Goal: Task Accomplishment & Management: Complete application form

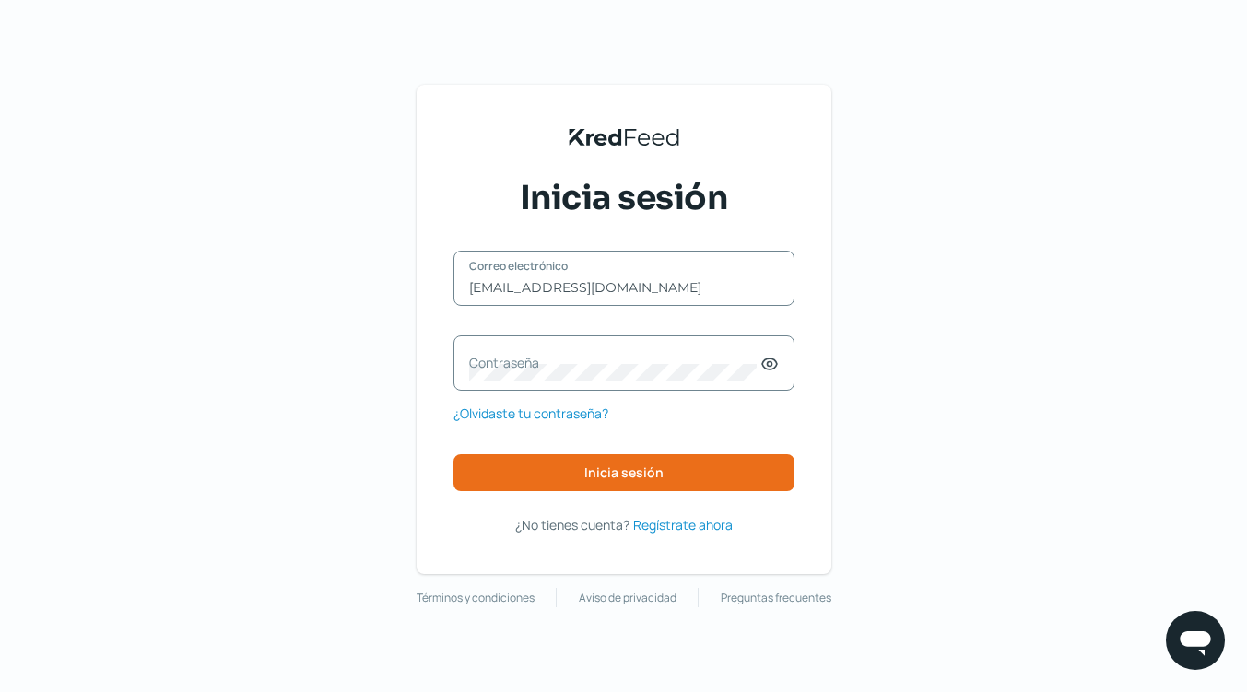
type input "[EMAIL_ADDRESS][DOMAIN_NAME]"
click at [643, 359] on label "Contraseña" at bounding box center [614, 363] width 291 height 18
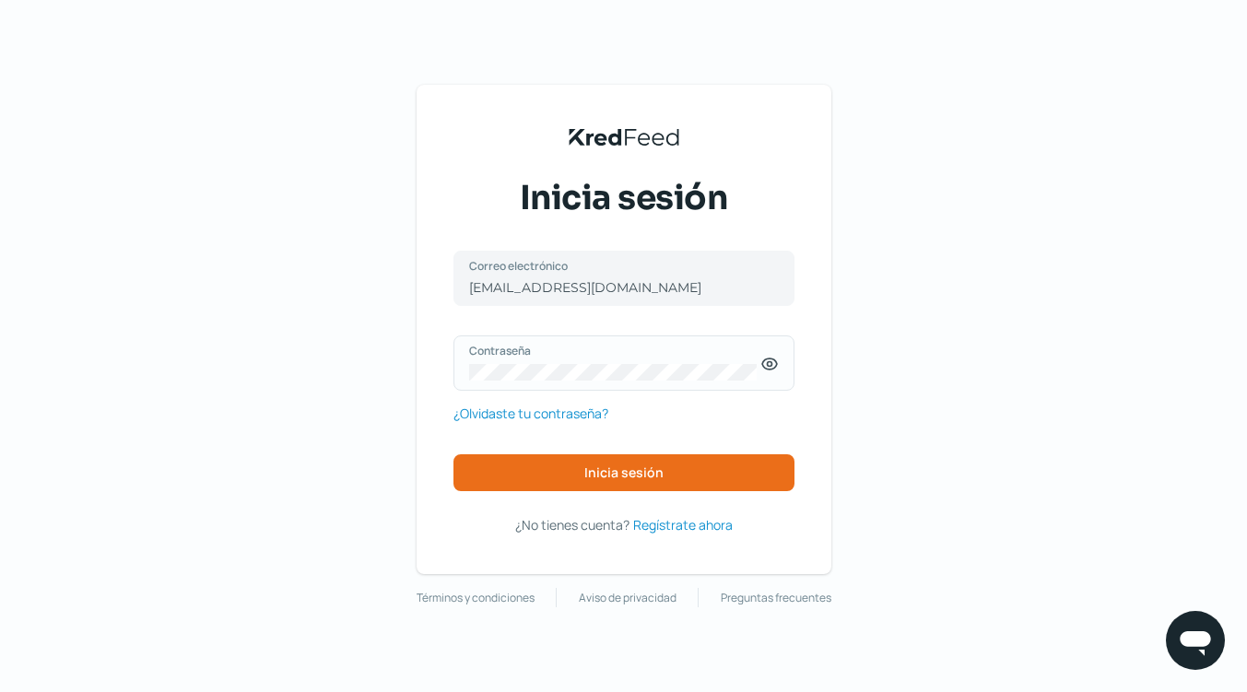
click at [776, 366] on icon at bounding box center [769, 363] width 15 height 11
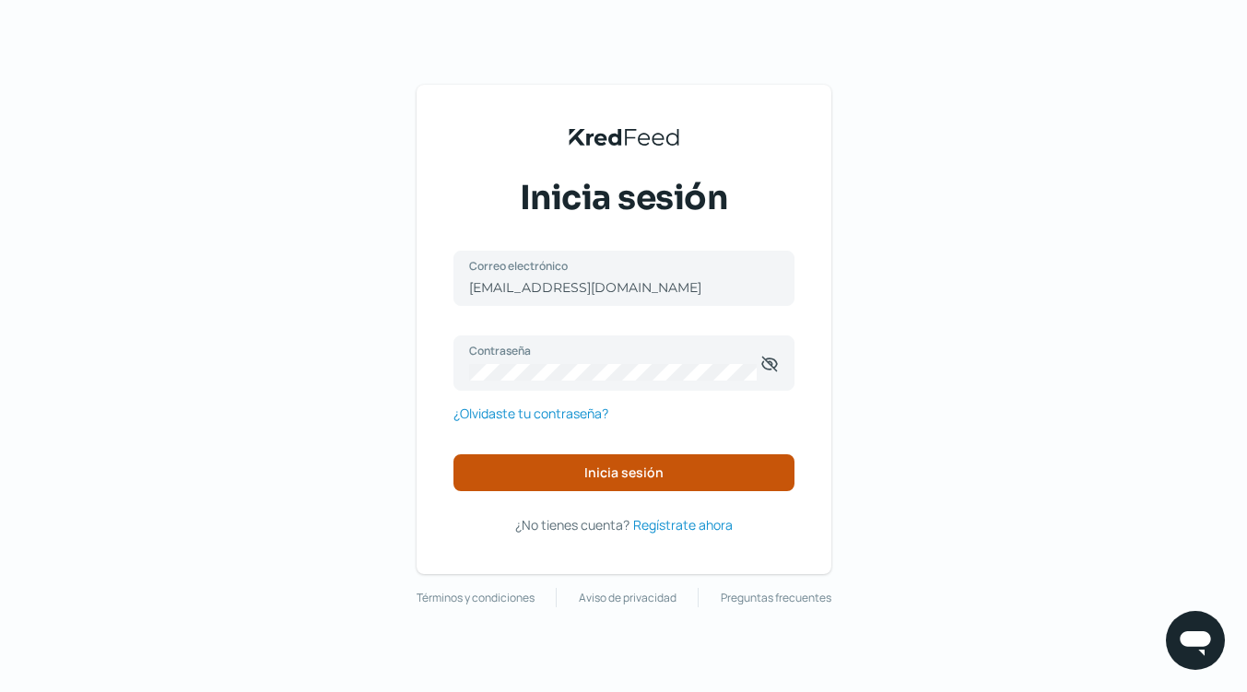
click at [743, 483] on button "Inicia sesión" at bounding box center [623, 472] width 341 height 37
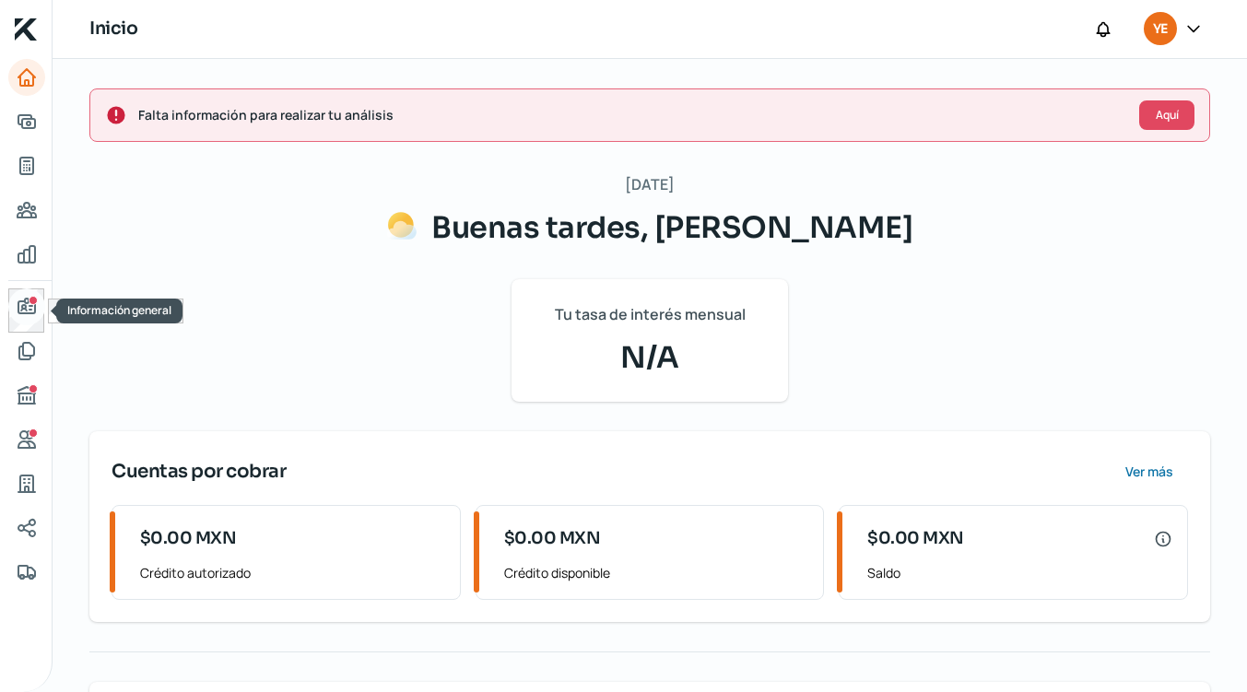
click at [34, 308] on icon "Información general" at bounding box center [26, 306] width 17 height 15
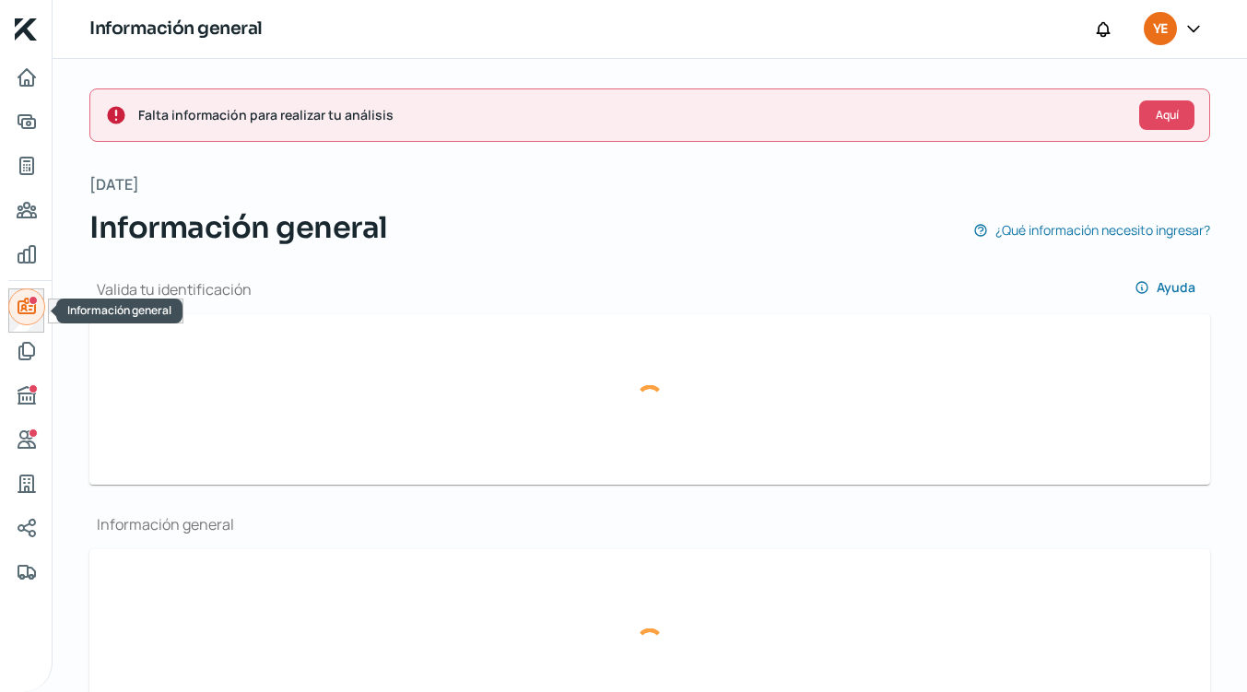
type input "Captura de pantalla [DATE] a la(s) 2.45.30 p.m..png"
type input "Captura de pantalla [DATE] a la(s) 2.45.11 p.m..png"
type input "[EMAIL_ADDRESS][DOMAIN_NAME]"
type input "Régimen de las Personas Físicas con Actividades Empresariales y Profesionales"
type input "Ecology"
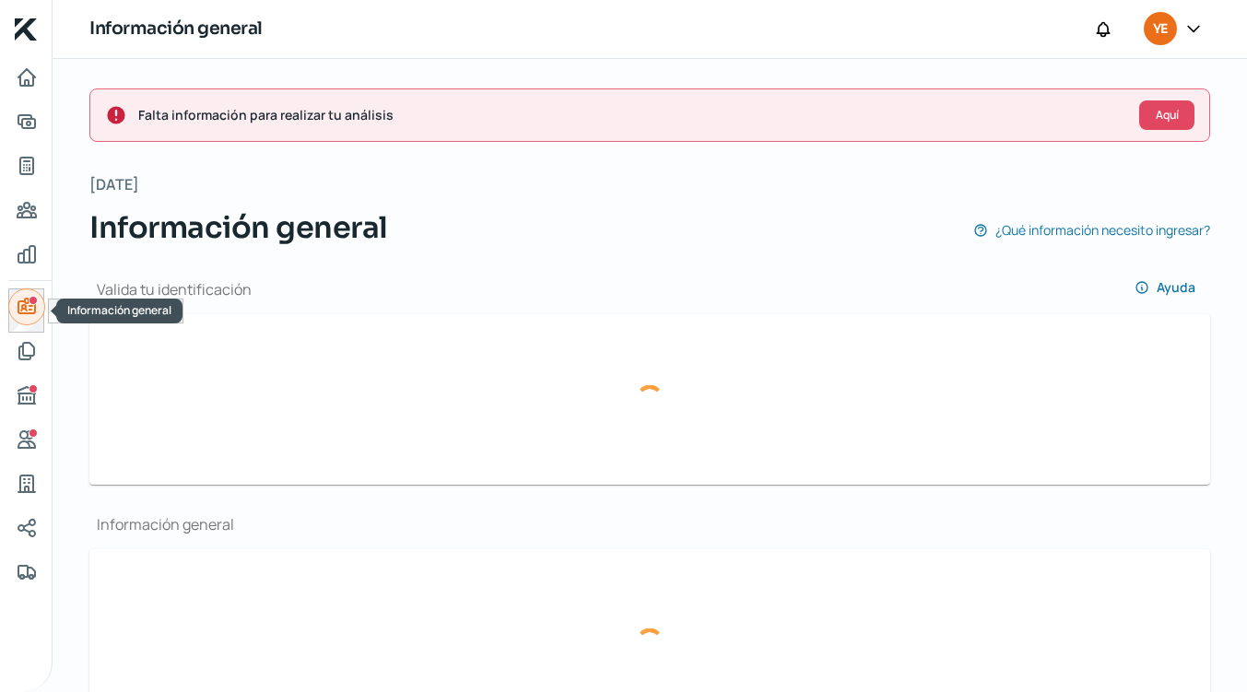
type input "47 - 7394 - 4754"
type input "72 - 2157 - 0107"
type input "Fuente Gris"
type input "2181"
type input "45615"
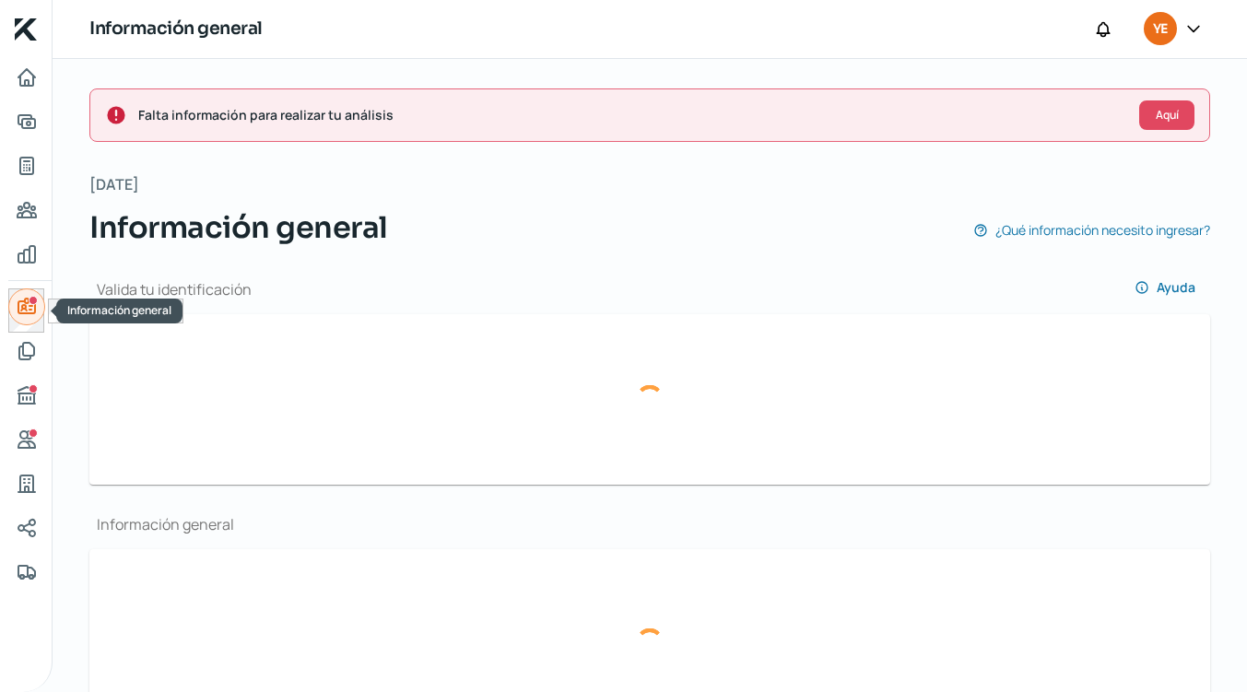
type input "[GEOGRAPHIC_DATA][PERSON_NAME]"
type input "León"
type input "[GEOGRAPHIC_DATA]"
type input "EstadoDeCuenta202510.pdf"
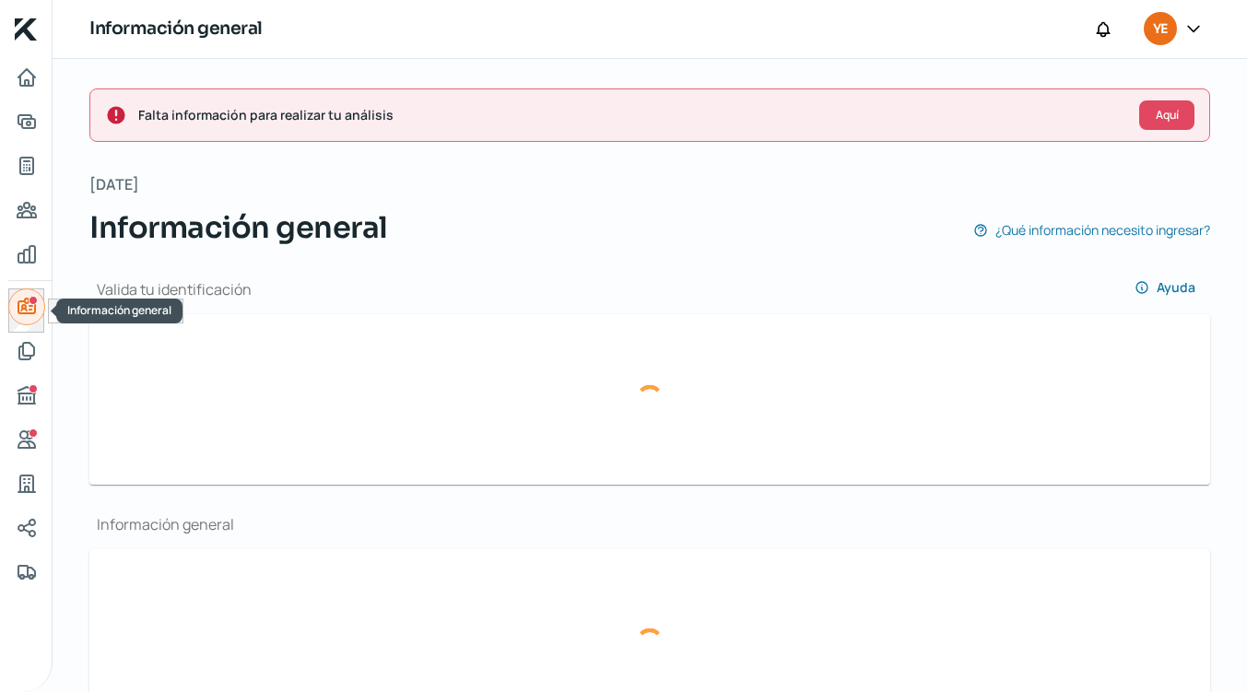
type input "1"
type input "0"
type input "Rentada"
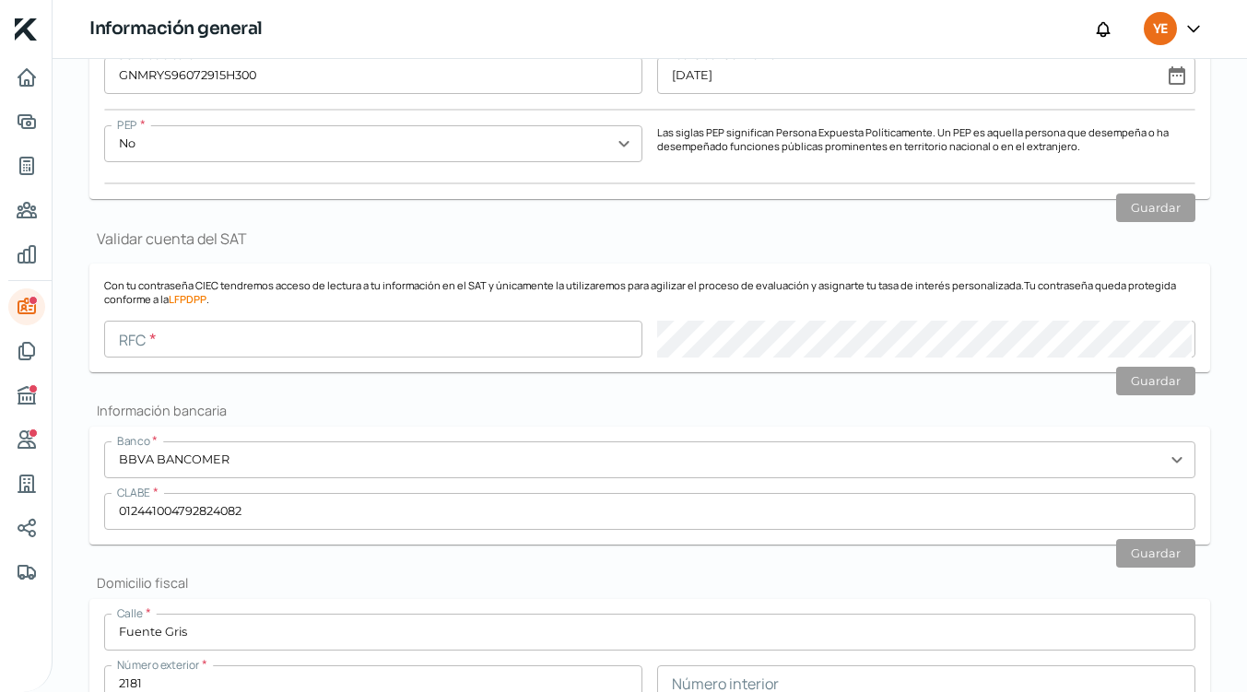
scroll to position [825, 0]
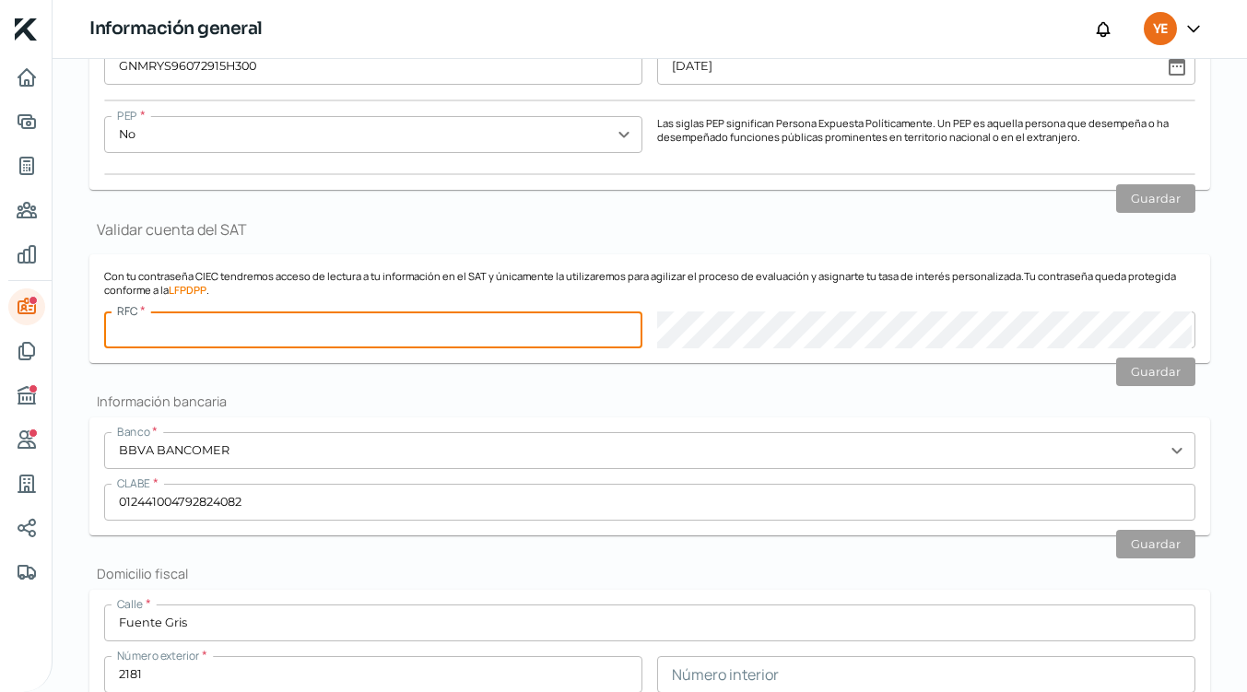
click at [456, 334] on input "text" at bounding box center [373, 329] width 538 height 37
type input "GOMY960729R90"
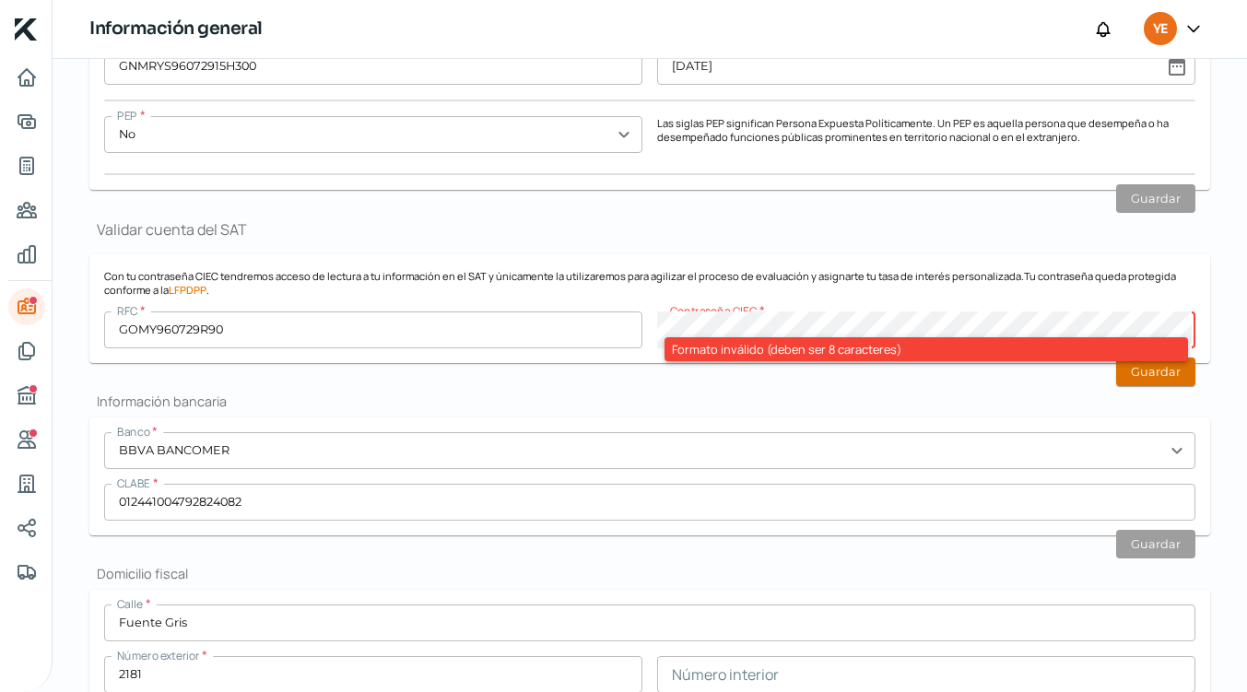
click at [1170, 378] on button "Guardar" at bounding box center [1155, 371] width 79 height 29
click at [919, 396] on h2 "Información bancaria" at bounding box center [649, 401] width 1120 height 18
click at [807, 398] on h2 "Información bancaria" at bounding box center [649, 401] width 1120 height 18
click at [893, 390] on div "Valida tu identificación Ayuda Sube una foto de tu INE (frente y revés) para au…" at bounding box center [649, 440] width 1120 height 2032
click at [860, 384] on div "Valida tu identificación Ayuda Sube una foto de tu INE (frente y revés) para au…" at bounding box center [649, 440] width 1120 height 2032
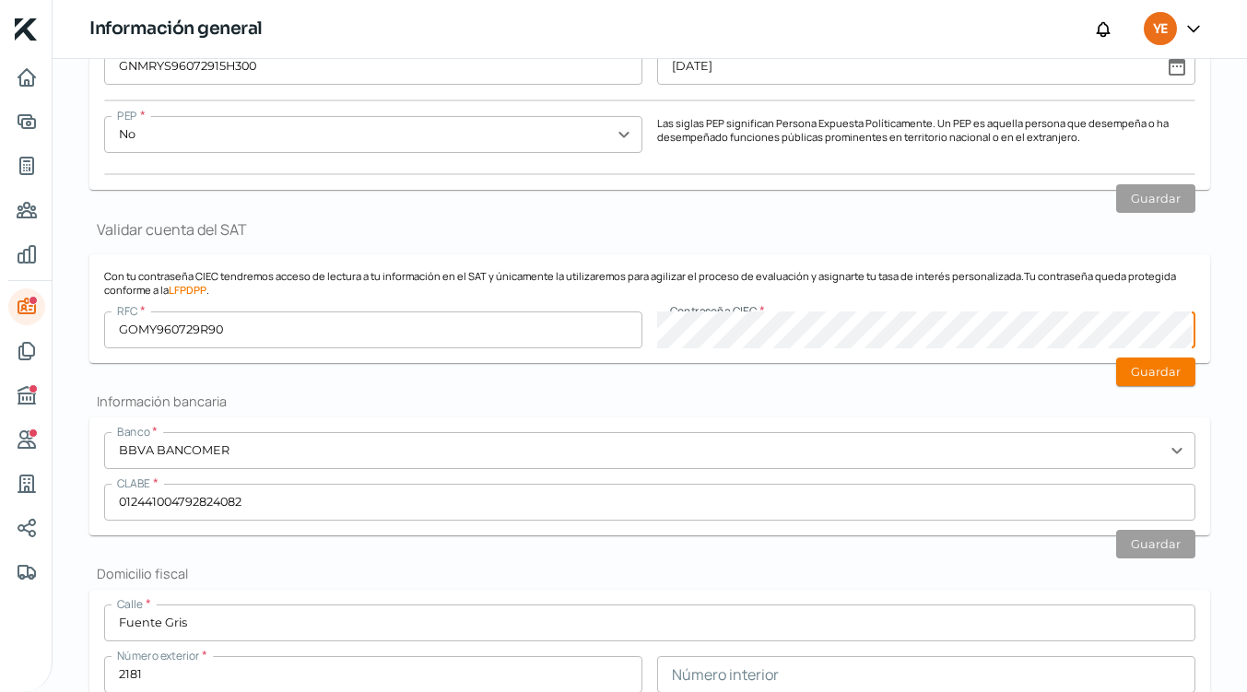
click at [786, 402] on h2 "Información bancaria" at bounding box center [649, 401] width 1120 height 18
click at [1142, 376] on button "Guardar" at bounding box center [1155, 371] width 79 height 29
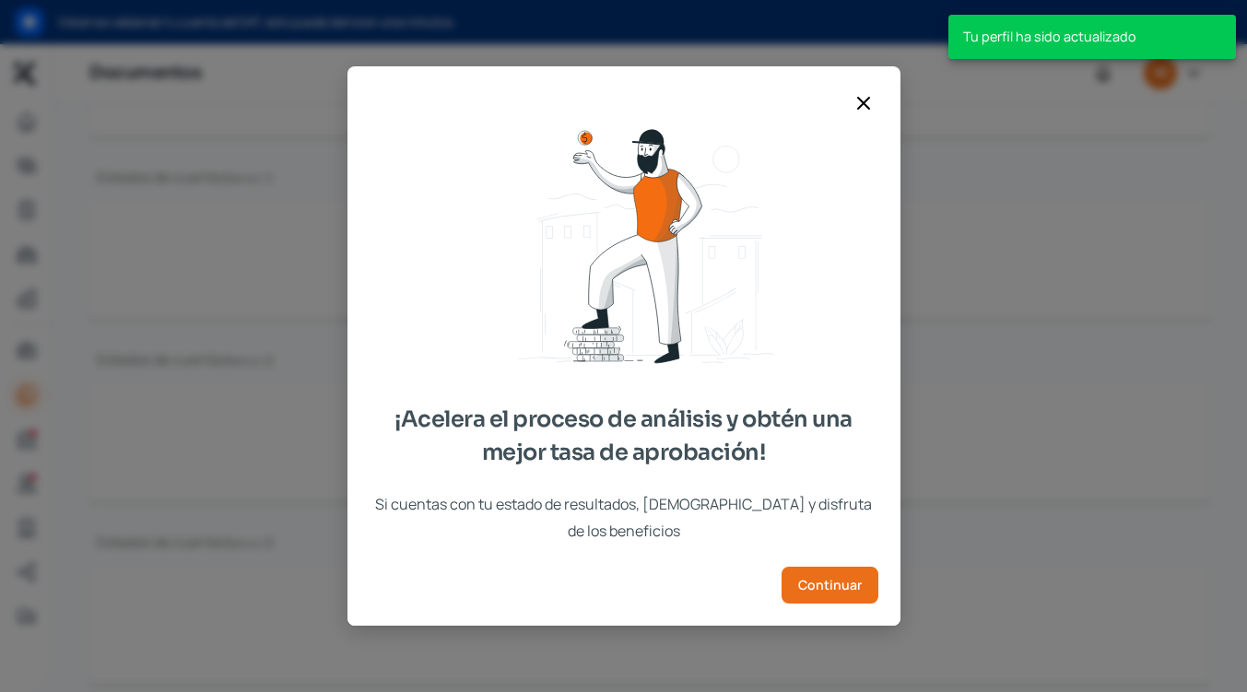
scroll to position [377, 0]
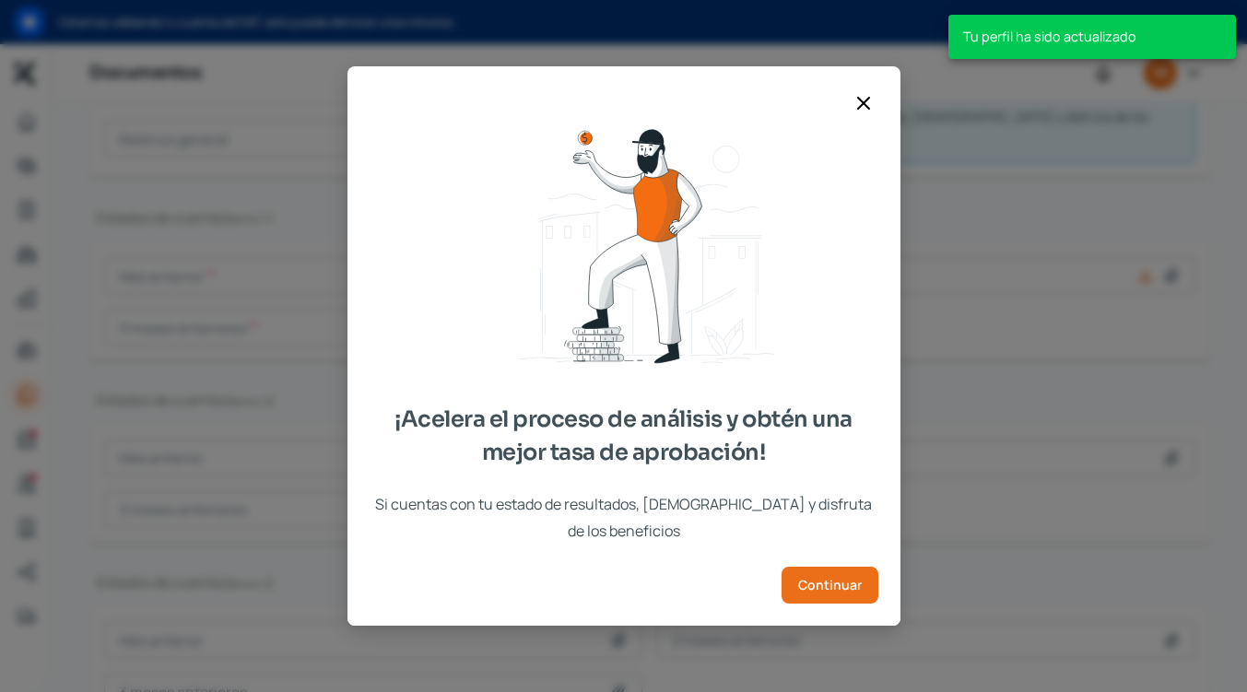
type input "IdcGeneraConstancia.pdf"
type input "CURRICULUM ECOLOGY.pdf"
type input "Captura de pantalla [DATE] a la(s) 3.02.10 p.m..png"
type input "[DATE] yesai bbva .pdf"
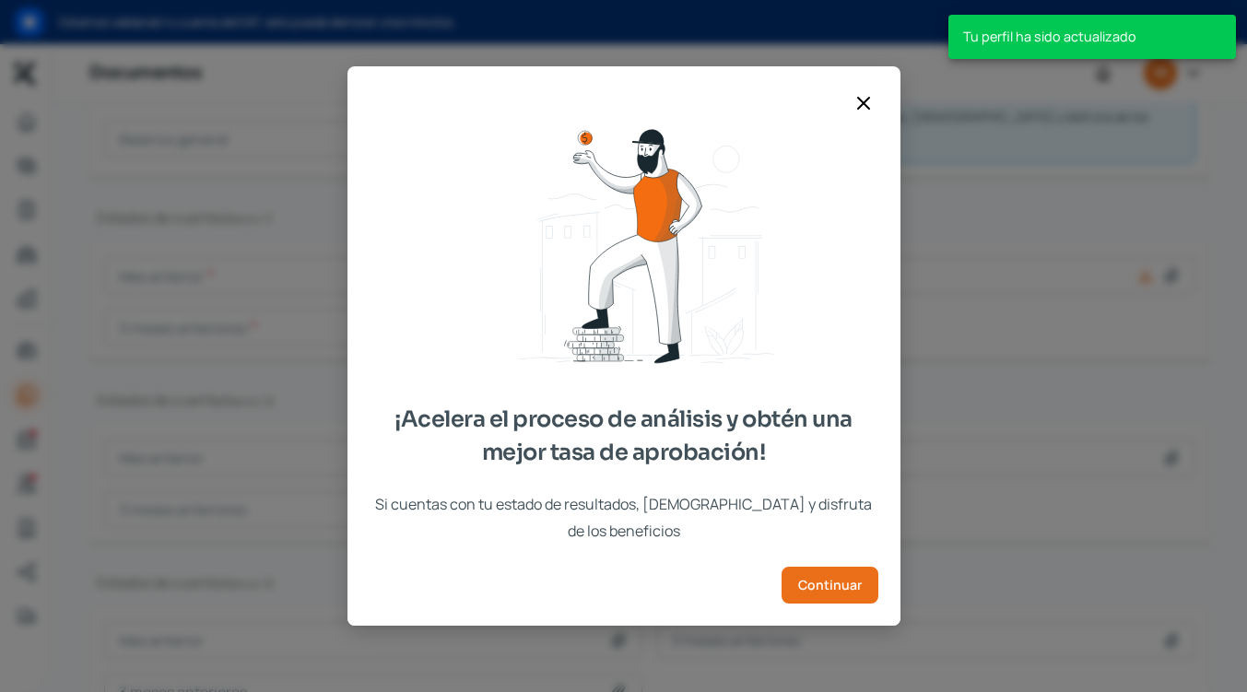
type input "[DATE] yesai bbva .pdf"
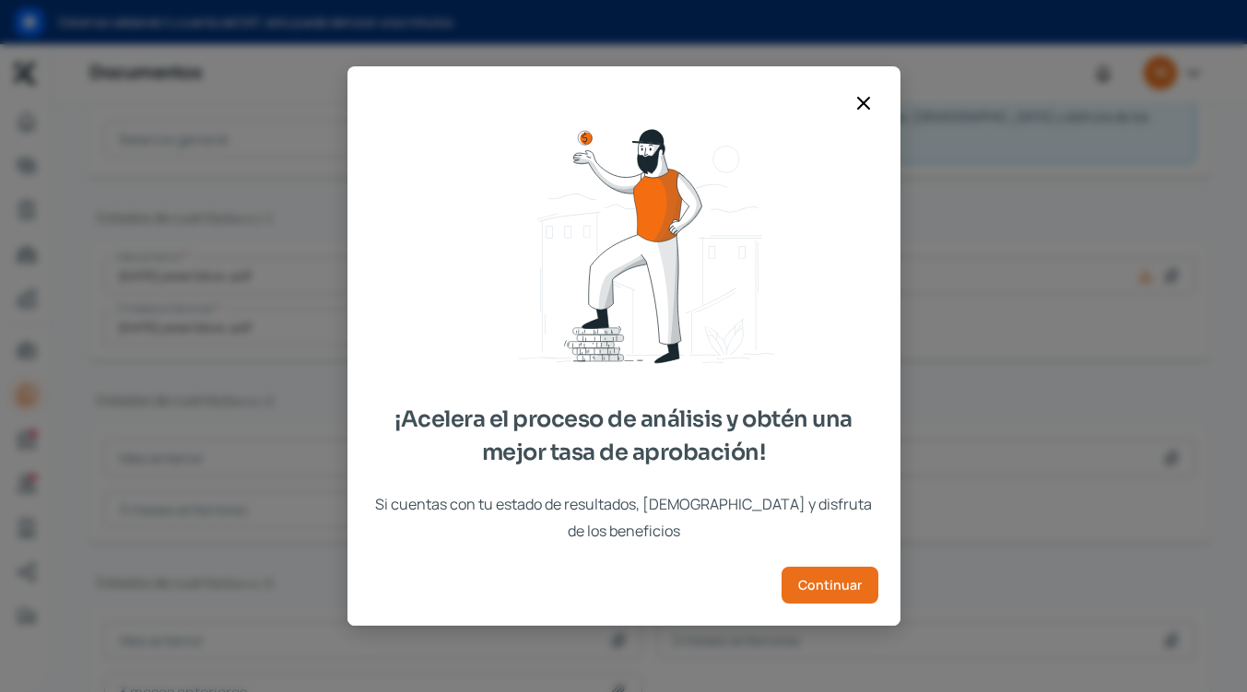
click at [868, 114] on icon at bounding box center [863, 103] width 22 height 22
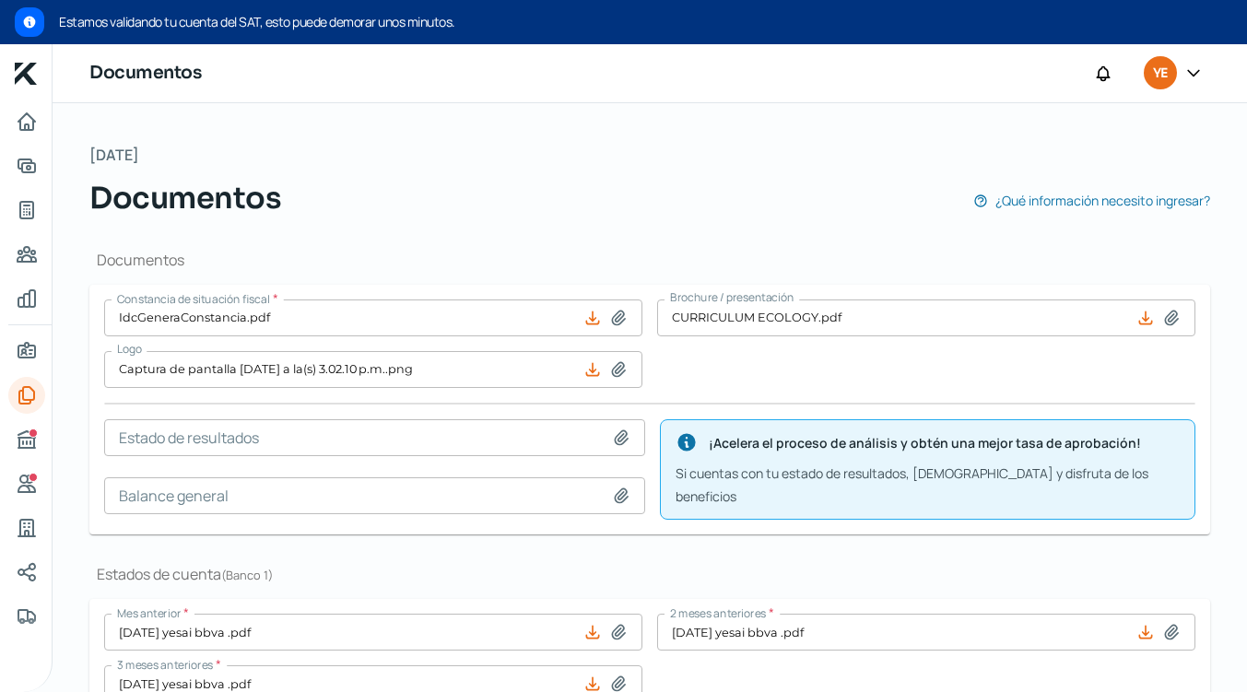
scroll to position [24, 0]
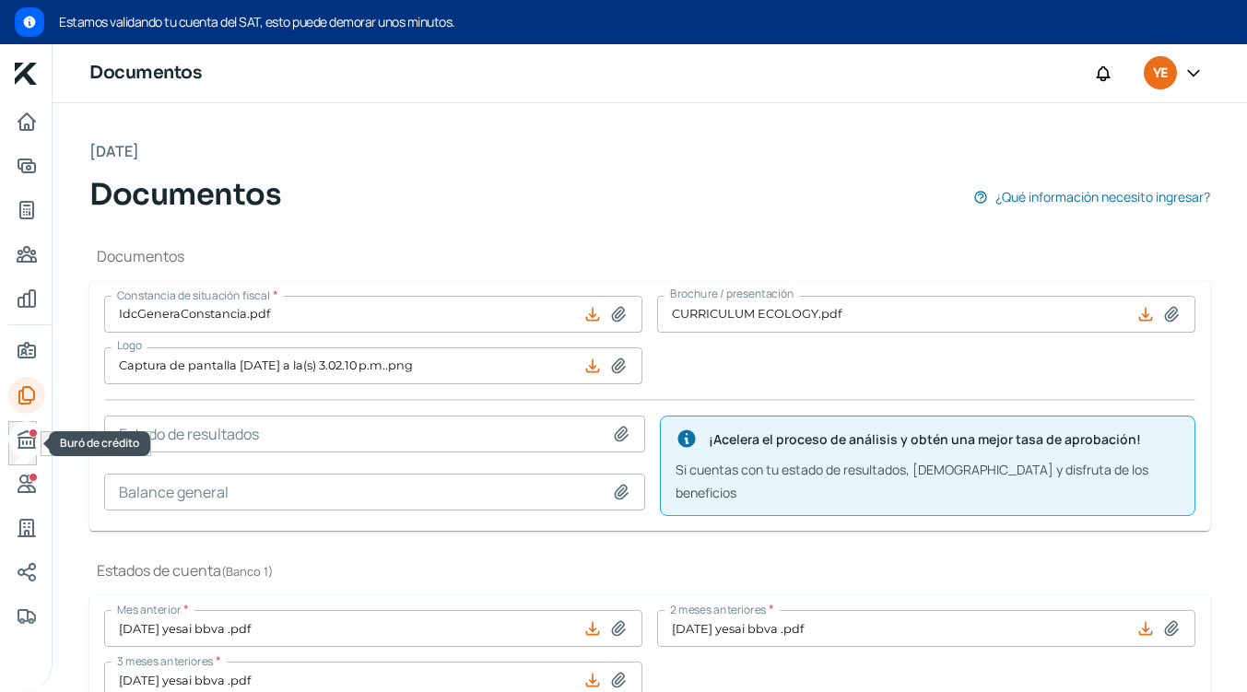
click at [22, 444] on icon "Buró de crédito" at bounding box center [26, 439] width 17 height 17
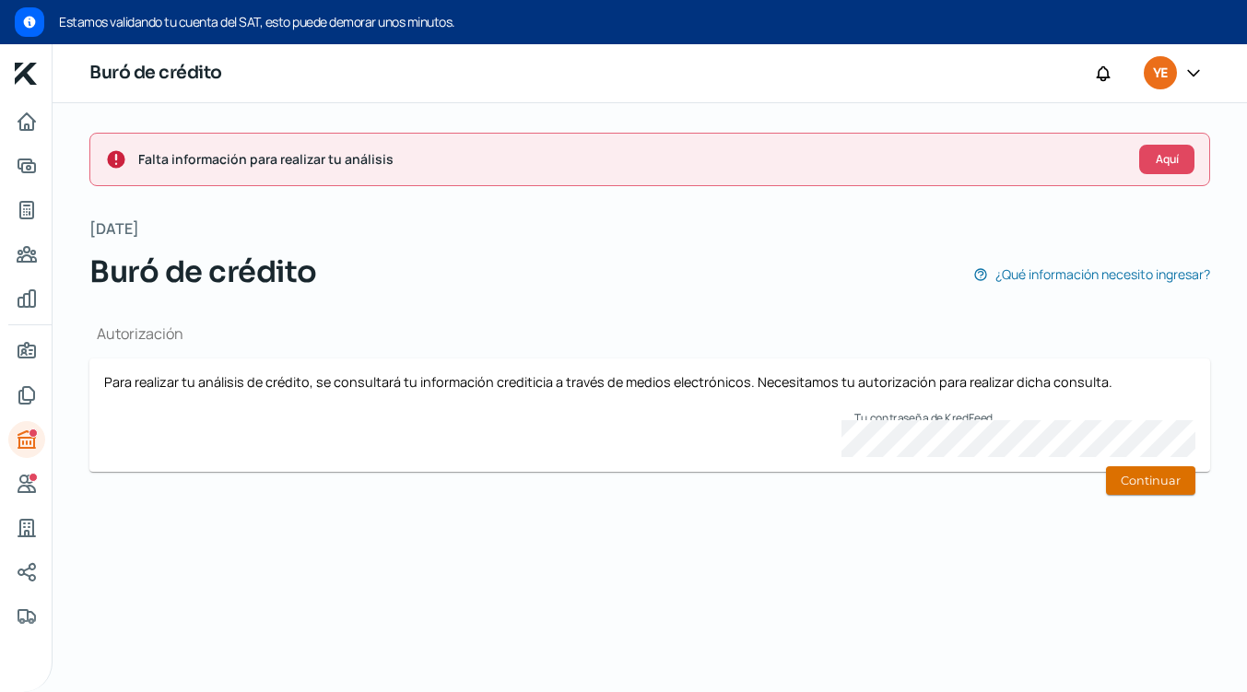
click at [1164, 490] on button "Continuar" at bounding box center [1150, 480] width 89 height 29
click at [1154, 478] on button "Continuar" at bounding box center [1150, 480] width 89 height 29
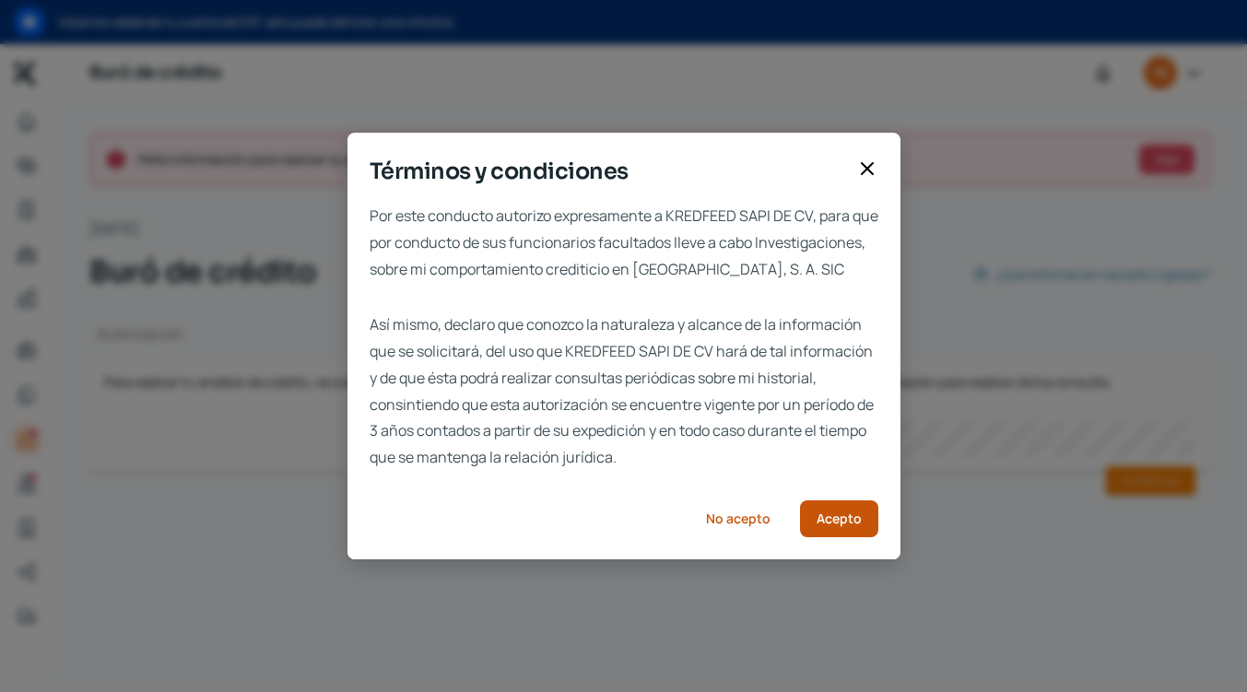
click at [835, 525] on span "Acepto" at bounding box center [838, 518] width 45 height 13
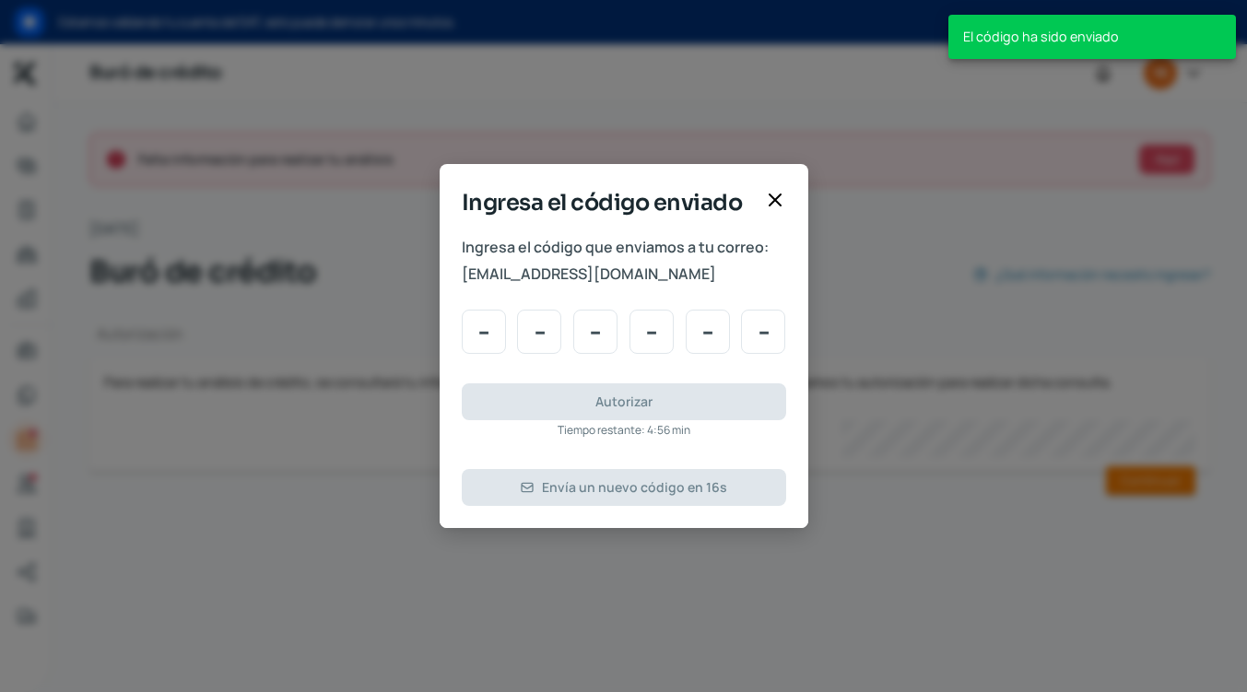
click at [492, 334] on input "Code input" at bounding box center [484, 332] width 44 height 44
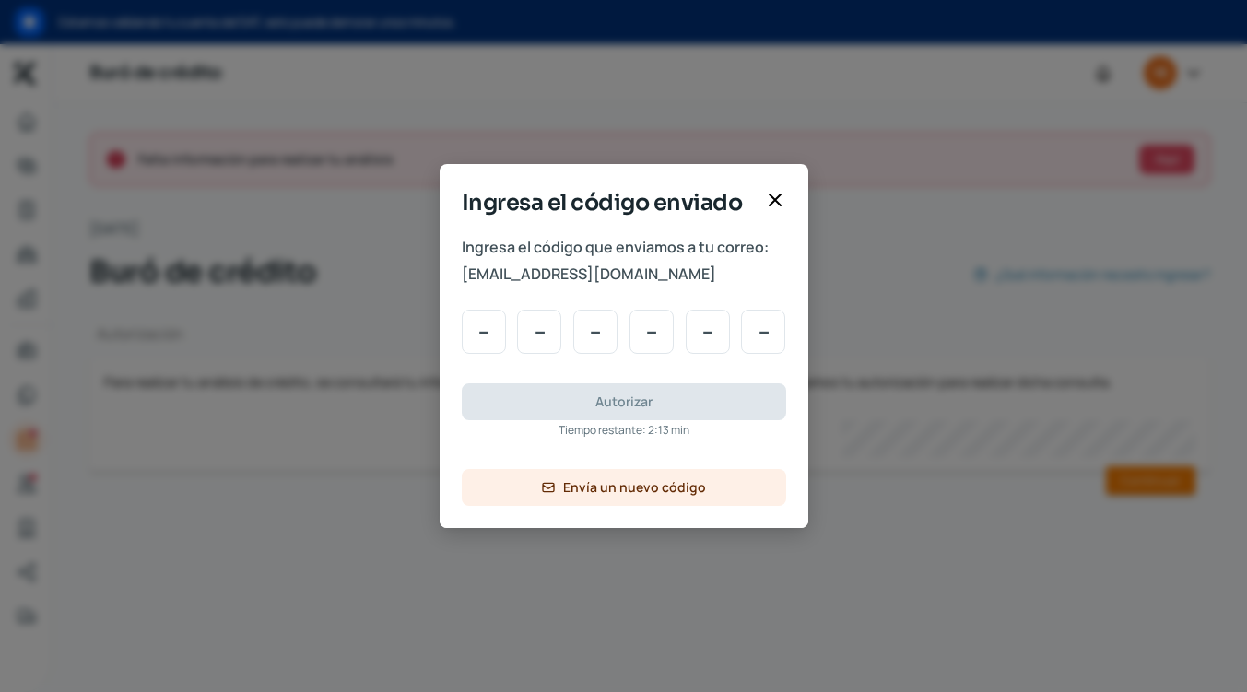
click at [776, 207] on icon at bounding box center [775, 200] width 22 height 22
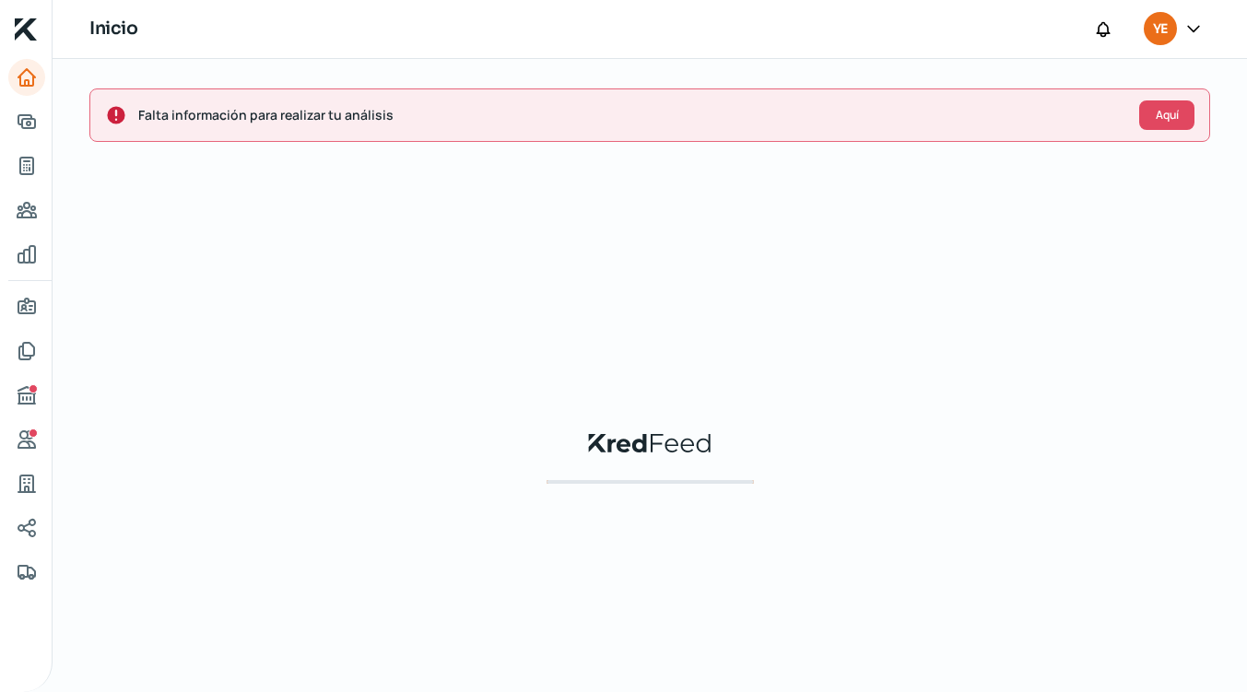
click at [1177, 32] on div at bounding box center [1192, 29] width 33 height 35
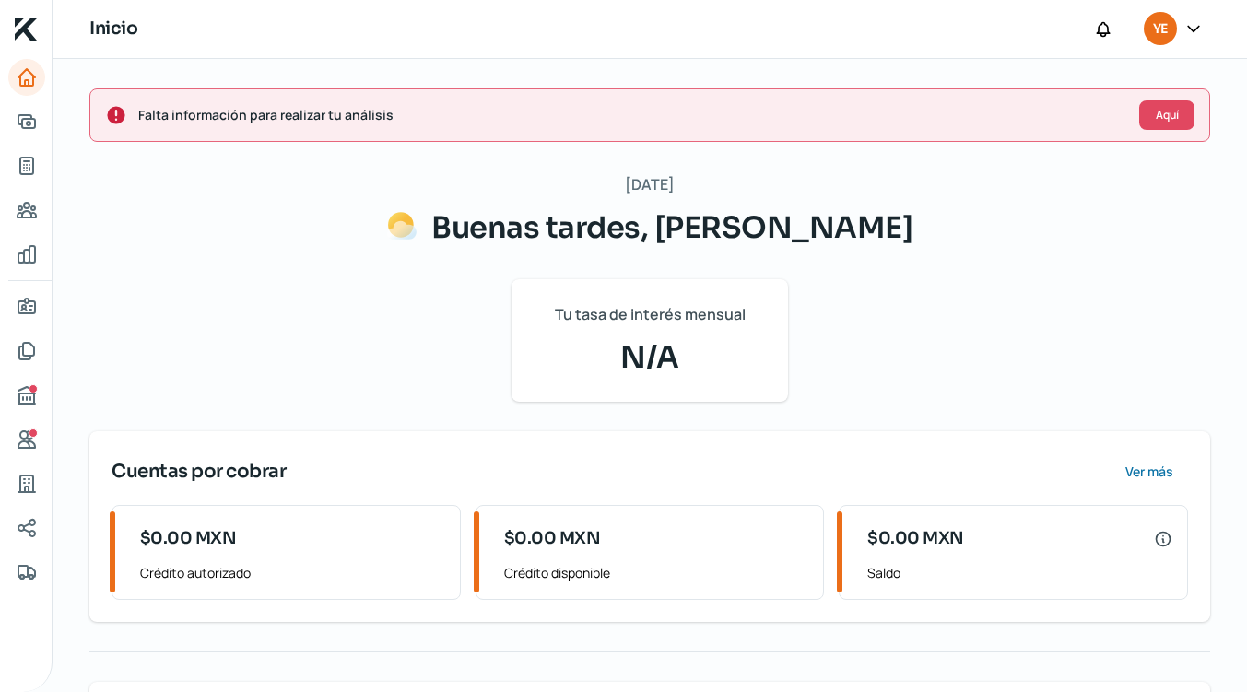
click at [1191, 23] on icon at bounding box center [1193, 28] width 18 height 18
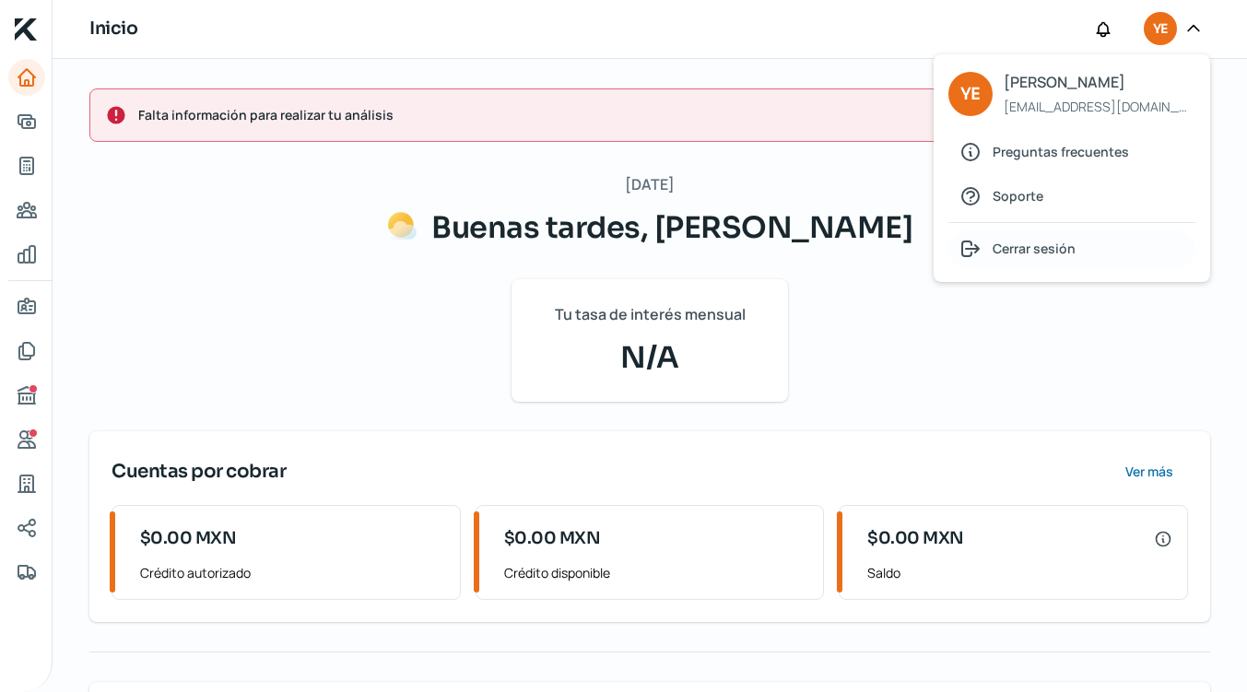
click at [1047, 245] on span "Cerrar sesión" at bounding box center [1033, 248] width 83 height 23
